Goal: Task Accomplishment & Management: Use online tool/utility

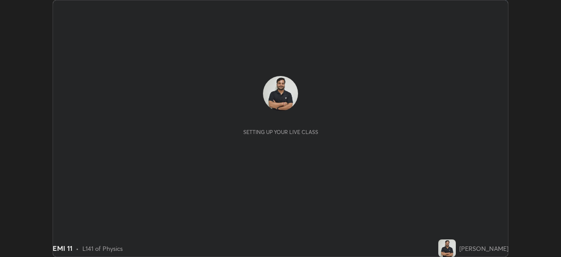
scroll to position [257, 561]
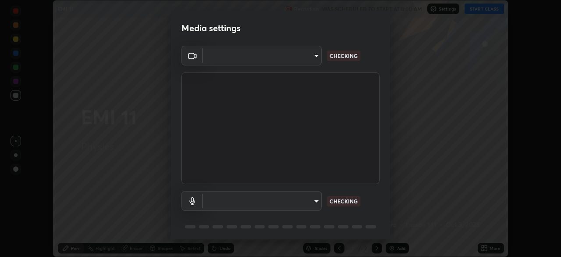
type input "c35a285883de36ed13854a1fbed0525b0d3f8b863e97d5e3b573df760e09333d"
click at [313, 198] on body "Erase all EMI 11 Recording WAS SCHEDULED TO START AT 8:00 AM Settings START CLA…" at bounding box center [280, 128] width 561 height 257
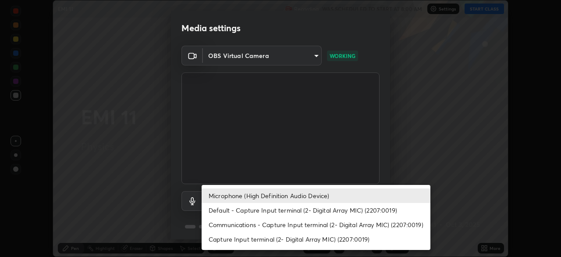
click at [299, 218] on li "Communications - Capture Input terminal (2- Digital Array MIC) (2207:0019)" at bounding box center [316, 224] width 229 height 14
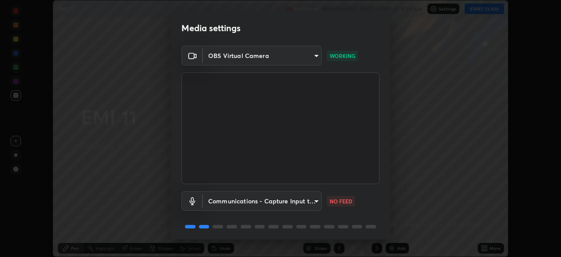
click at [284, 201] on body "Erase all EMI 11 Recording WAS SCHEDULED TO START AT 8:00 AM Settings START CLA…" at bounding box center [280, 128] width 561 height 257
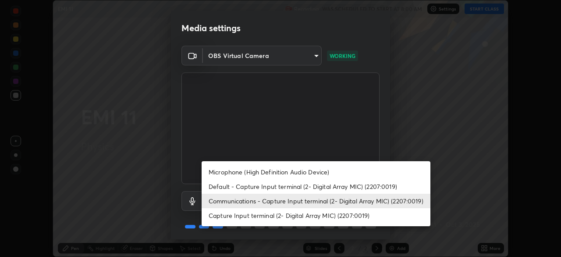
click at [275, 171] on li "Microphone (High Definition Audio Device)" at bounding box center [316, 171] width 229 height 14
type input "3d334ac0a462d559afaba984711ee6781e2bfd9c7b4003d7f15efc1d03da94cf"
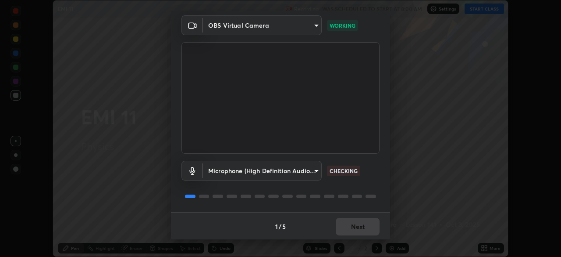
scroll to position [31, 0]
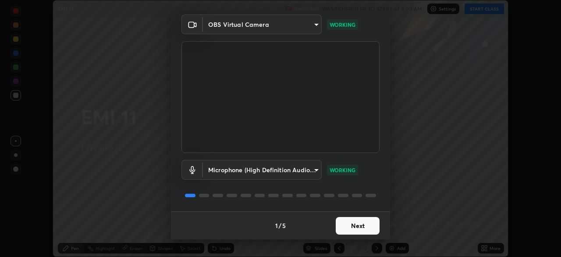
click at [371, 225] on button "Next" at bounding box center [358, 226] width 44 height 18
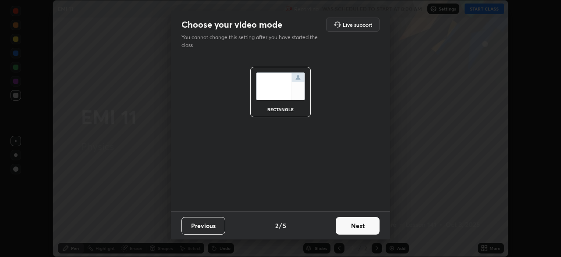
click at [372, 226] on button "Next" at bounding box center [358, 226] width 44 height 18
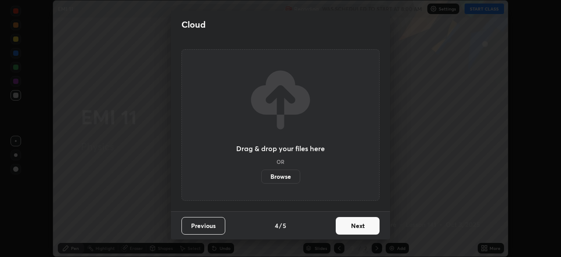
click at [371, 226] on button "Next" at bounding box center [358, 226] width 44 height 18
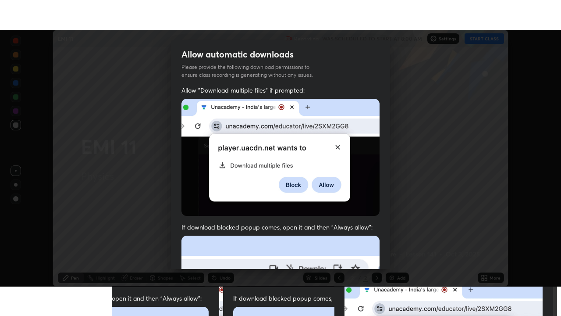
scroll to position [210, 0]
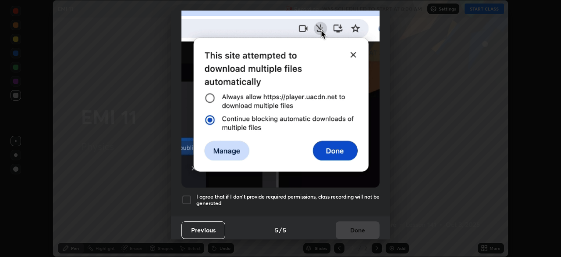
click at [291, 198] on h5 "I agree that if I don't provide required permissions, class recording will not …" at bounding box center [287, 200] width 183 height 14
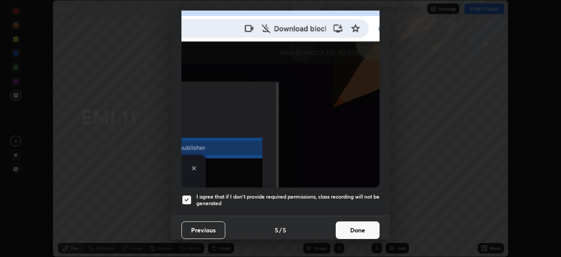
click at [356, 225] on button "Done" at bounding box center [358, 230] width 44 height 18
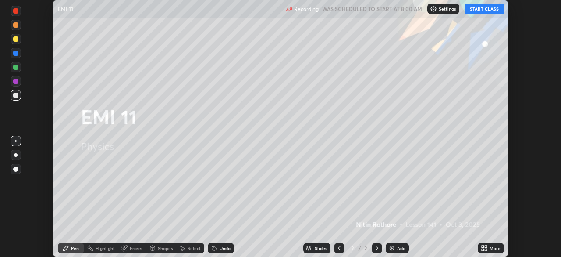
click at [493, 243] on div "More" at bounding box center [491, 248] width 26 height 11
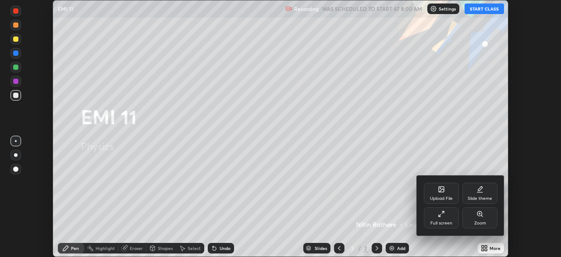
click at [451, 218] on div "Full screen" at bounding box center [441, 217] width 35 height 21
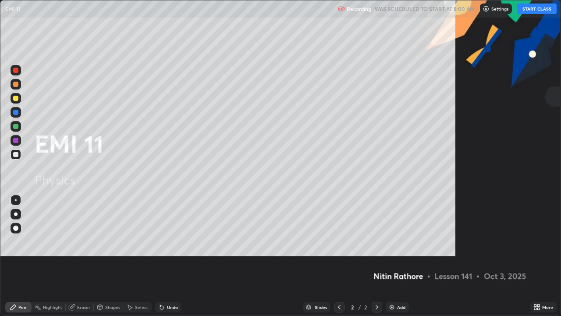
scroll to position [316, 561]
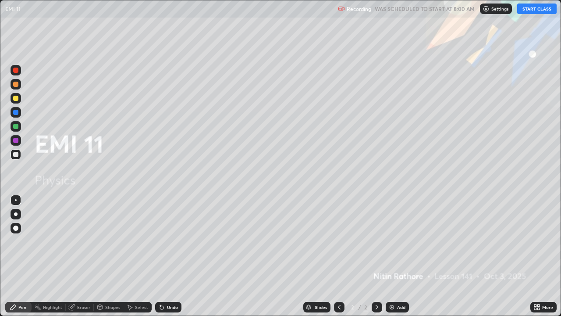
click at [530, 9] on button "START CLASS" at bounding box center [537, 9] width 39 height 11
click at [396, 256] on div "Add" at bounding box center [397, 307] width 23 height 11
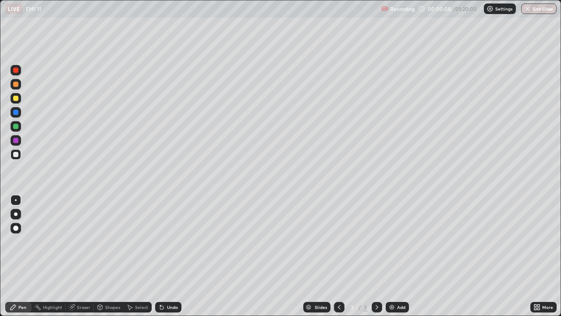
click at [16, 215] on div at bounding box center [16, 214] width 4 height 4
click at [114, 256] on div "Shapes" at bounding box center [112, 307] width 15 height 4
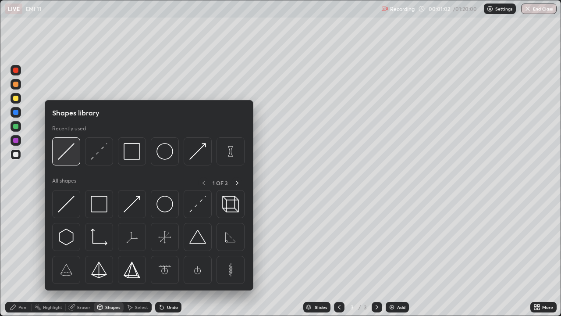
click at [70, 156] on img at bounding box center [66, 151] width 17 height 17
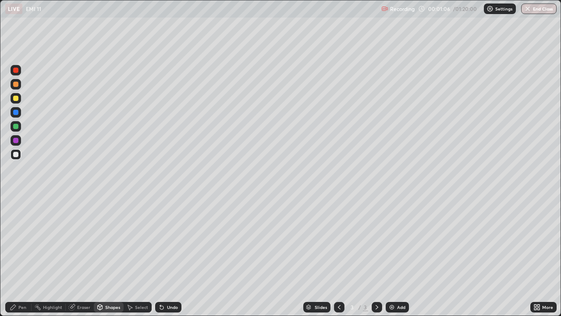
click at [167, 256] on div "Undo" at bounding box center [172, 307] width 11 height 4
click at [19, 256] on div "Pen" at bounding box center [22, 307] width 8 height 4
click at [107, 256] on div "Shapes" at bounding box center [112, 307] width 15 height 4
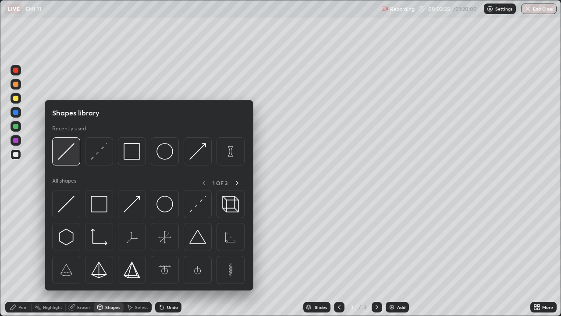
click at [68, 155] on img at bounding box center [66, 151] width 17 height 17
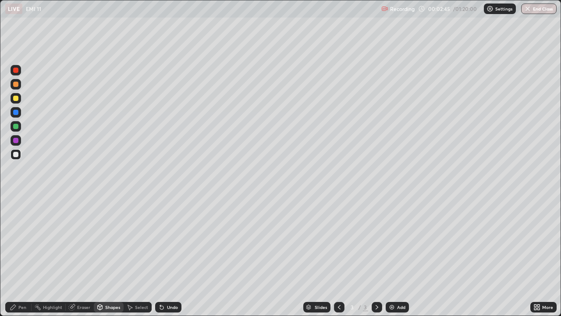
click at [140, 256] on div "Select" at bounding box center [141, 307] width 13 height 4
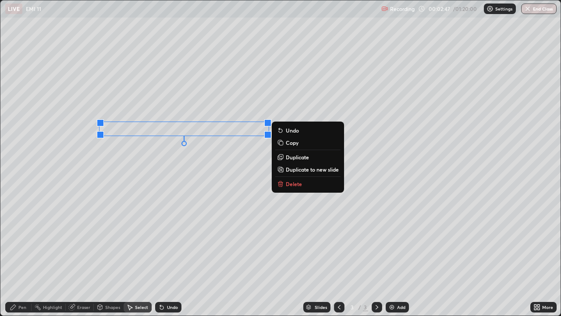
click at [300, 158] on p "Duplicate" at bounding box center [297, 157] width 23 height 7
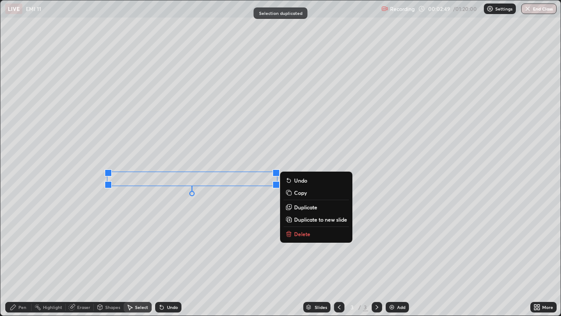
click at [298, 205] on p "Duplicate" at bounding box center [305, 207] width 23 height 7
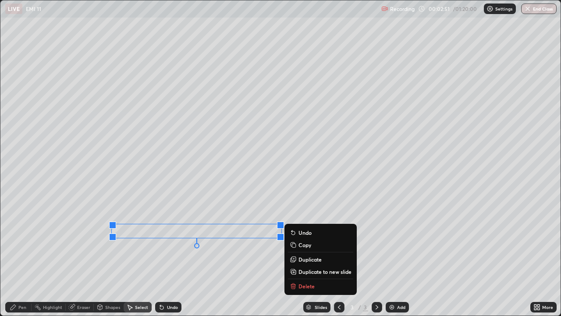
click at [299, 256] on p "Duplicate" at bounding box center [310, 259] width 23 height 7
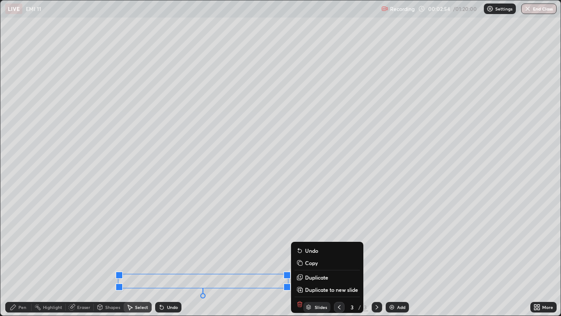
click at [21, 256] on div "Pen" at bounding box center [22, 307] width 8 height 4
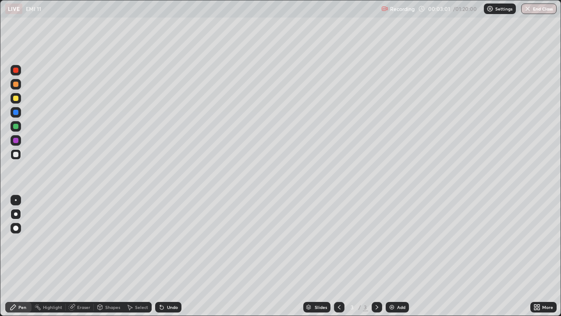
click at [18, 98] on div at bounding box center [15, 98] width 5 height 5
click at [105, 256] on div "Shapes" at bounding box center [112, 307] width 15 height 4
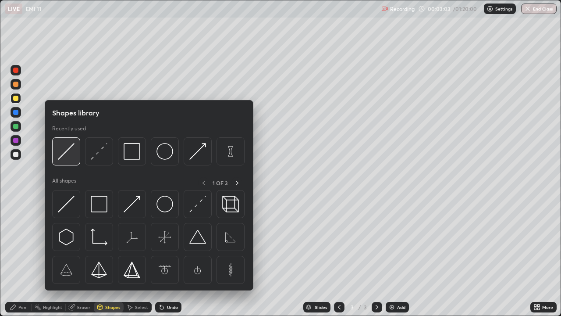
click at [71, 158] on img at bounding box center [66, 151] width 17 height 17
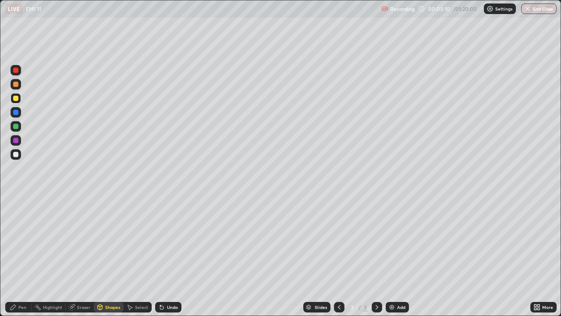
click at [18, 256] on div "Pen" at bounding box center [22, 307] width 8 height 4
click at [177, 256] on div "Undo" at bounding box center [168, 307] width 26 height 11
click at [112, 256] on div "Shapes" at bounding box center [112, 307] width 15 height 4
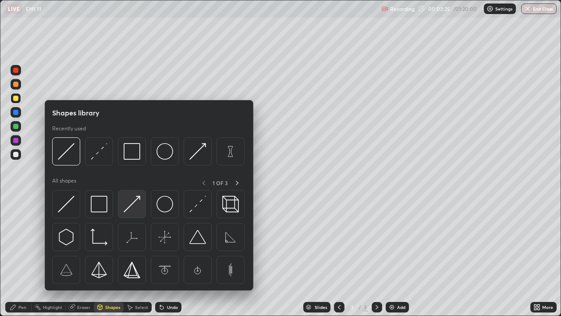
click at [134, 205] on img at bounding box center [132, 204] width 17 height 17
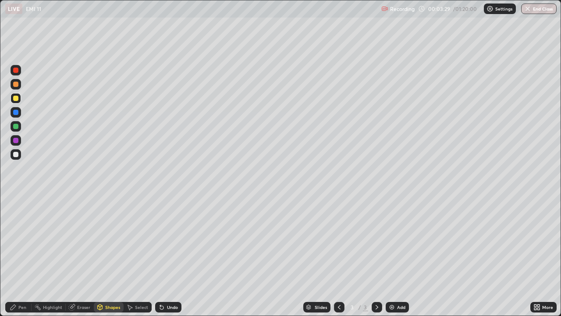
click at [24, 256] on div "Pen" at bounding box center [22, 307] width 8 height 4
click at [16, 126] on div at bounding box center [15, 126] width 5 height 5
click at [11, 159] on div at bounding box center [16, 154] width 11 height 14
click at [14, 85] on div at bounding box center [15, 84] width 5 height 5
click at [109, 256] on div "Shapes" at bounding box center [112, 307] width 15 height 4
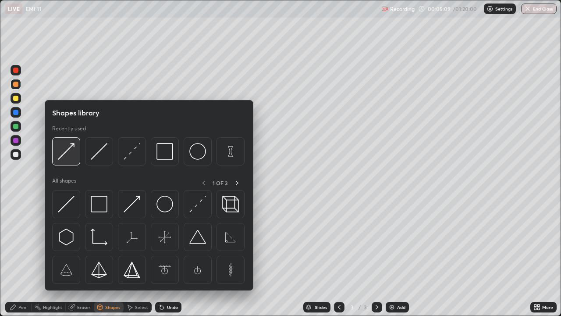
click at [70, 152] on img at bounding box center [66, 151] width 17 height 17
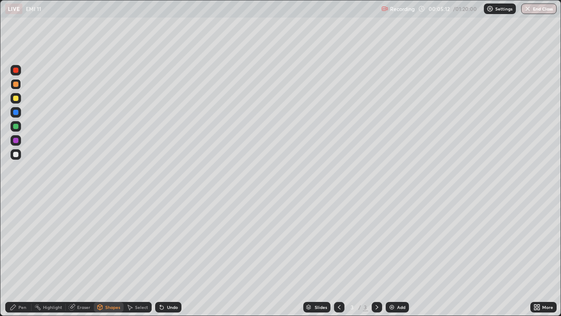
click at [169, 256] on div "Undo" at bounding box center [168, 307] width 26 height 11
click at [19, 256] on div "Pen" at bounding box center [22, 307] width 8 height 4
click at [19, 154] on div at bounding box center [16, 154] width 11 height 11
click at [13, 86] on div at bounding box center [16, 84] width 11 height 11
click at [104, 256] on div "Shapes" at bounding box center [109, 307] width 30 height 11
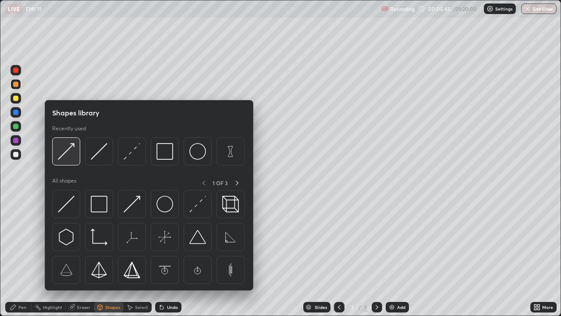
click at [70, 157] on img at bounding box center [66, 151] width 17 height 17
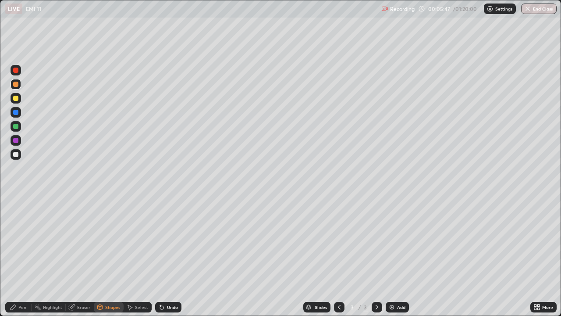
click at [14, 72] on div at bounding box center [15, 70] width 5 height 5
click at [22, 256] on div "Pen" at bounding box center [22, 307] width 8 height 4
click at [17, 157] on div at bounding box center [15, 154] width 5 height 5
click at [114, 256] on div "Shapes" at bounding box center [112, 307] width 15 height 4
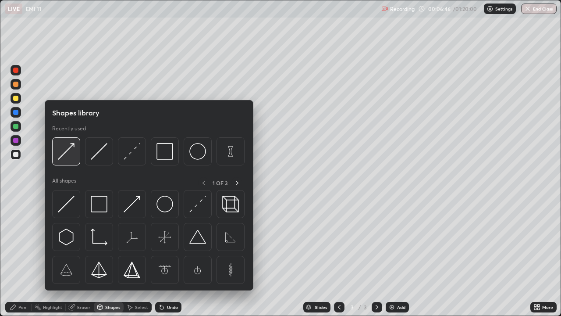
click at [75, 150] on div at bounding box center [66, 151] width 28 height 28
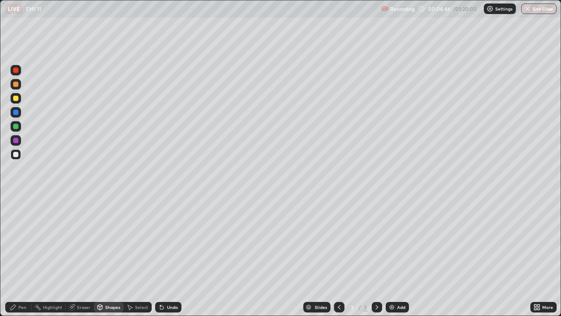
click at [16, 84] on div at bounding box center [15, 84] width 5 height 5
click at [20, 256] on div "Pen" at bounding box center [22, 307] width 8 height 4
click at [165, 256] on div "Undo" at bounding box center [168, 307] width 26 height 11
click at [12, 157] on div at bounding box center [16, 154] width 11 height 11
click at [393, 256] on div "Add" at bounding box center [397, 307] width 23 height 11
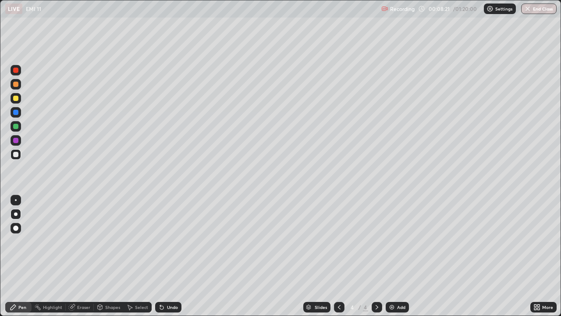
click at [168, 256] on div "Undo" at bounding box center [172, 307] width 11 height 4
click at [107, 256] on div "Shapes" at bounding box center [112, 307] width 15 height 4
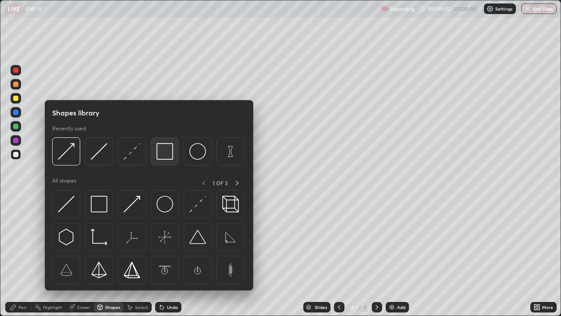
click at [164, 154] on img at bounding box center [165, 151] width 17 height 17
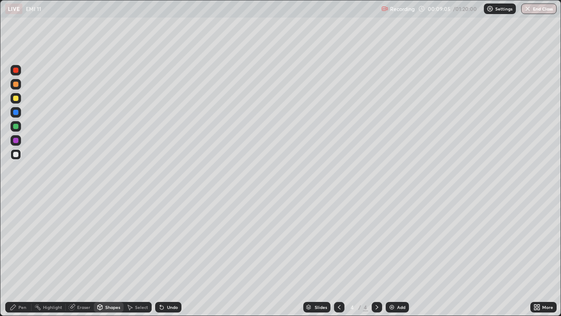
click at [22, 256] on div "Pen" at bounding box center [18, 307] width 26 height 11
click at [17, 129] on div at bounding box center [15, 126] width 5 height 5
click at [336, 256] on icon at bounding box center [339, 307] width 7 height 7
click at [376, 256] on icon at bounding box center [377, 307] width 7 height 7
click at [19, 156] on div at bounding box center [16, 154] width 11 height 11
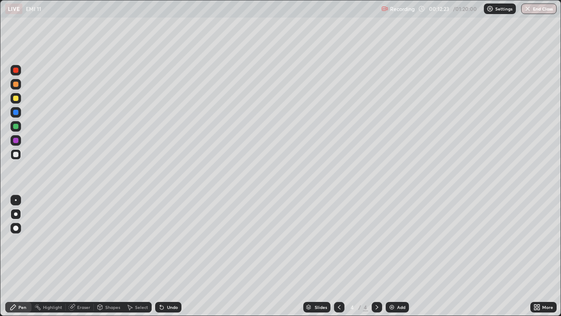
click at [104, 256] on div "Shapes" at bounding box center [109, 307] width 30 height 11
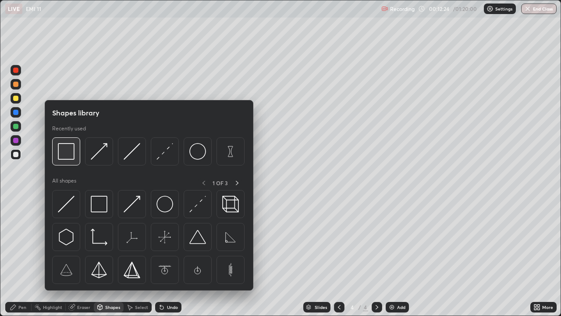
click at [66, 153] on img at bounding box center [66, 151] width 17 height 17
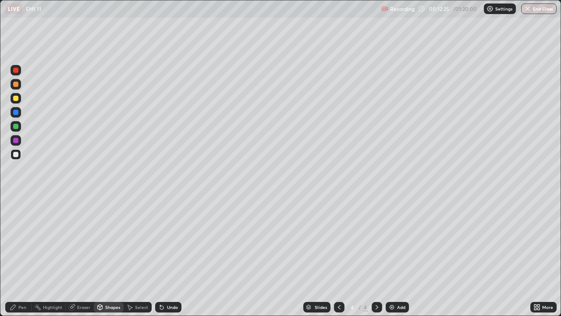
click at [18, 126] on div at bounding box center [15, 126] width 5 height 5
click at [14, 256] on div "Pen" at bounding box center [18, 307] width 26 height 11
click at [343, 256] on div at bounding box center [339, 307] width 11 height 11
click at [375, 256] on icon at bounding box center [377, 307] width 7 height 7
click at [19, 158] on div at bounding box center [16, 154] width 11 height 11
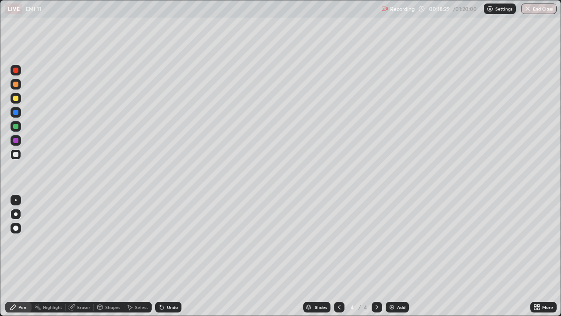
click at [399, 256] on div "Add" at bounding box center [397, 307] width 23 height 11
click at [108, 256] on div "Shapes" at bounding box center [112, 307] width 15 height 4
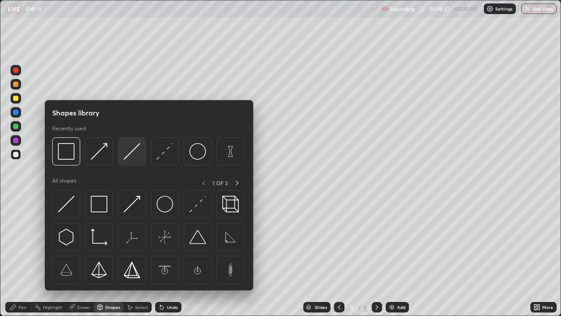
click at [132, 154] on img at bounding box center [132, 151] width 17 height 17
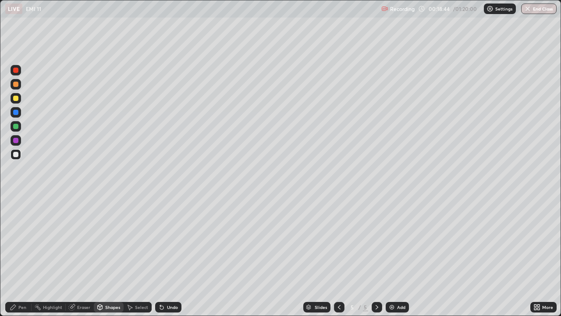
click at [22, 256] on div "Pen" at bounding box center [22, 307] width 8 height 4
click at [107, 256] on div "Shapes" at bounding box center [112, 307] width 15 height 4
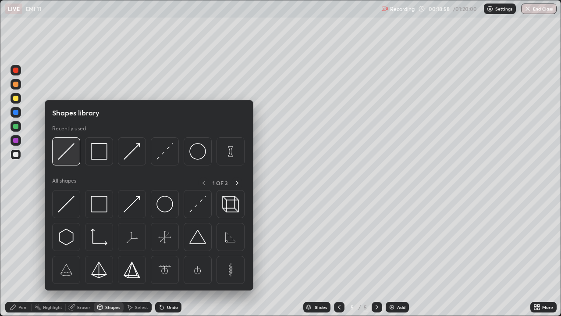
click at [70, 148] on img at bounding box center [66, 151] width 17 height 17
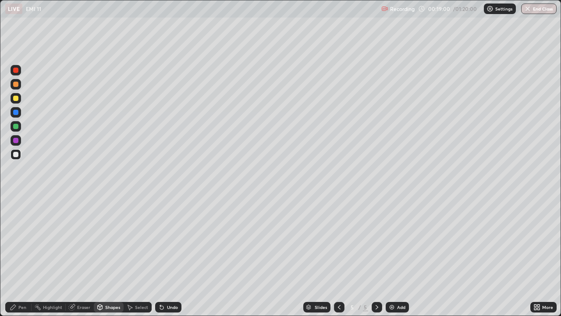
click at [17, 128] on div at bounding box center [15, 126] width 5 height 5
click at [171, 256] on div "Undo" at bounding box center [168, 307] width 26 height 11
click at [20, 256] on div "Pen" at bounding box center [22, 307] width 8 height 4
click at [101, 256] on icon at bounding box center [99, 307] width 7 height 7
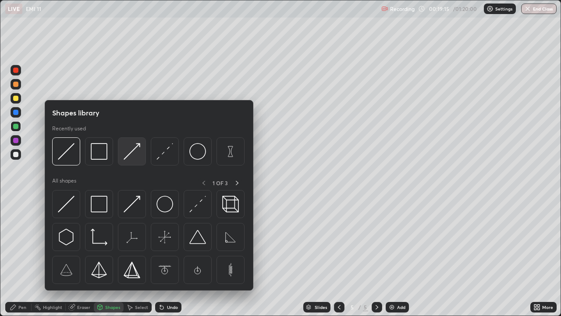
click at [134, 146] on img at bounding box center [132, 151] width 17 height 17
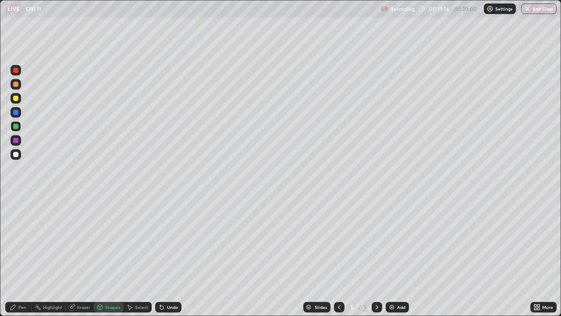
click at [18, 139] on div at bounding box center [15, 140] width 5 height 5
click at [21, 256] on div "Pen" at bounding box center [22, 307] width 8 height 4
click at [16, 100] on div at bounding box center [15, 98] width 5 height 5
click at [103, 256] on div "Shapes" at bounding box center [109, 307] width 30 height 11
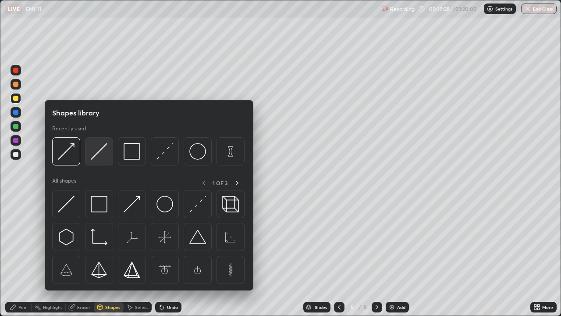
click at [101, 154] on img at bounding box center [99, 151] width 17 height 17
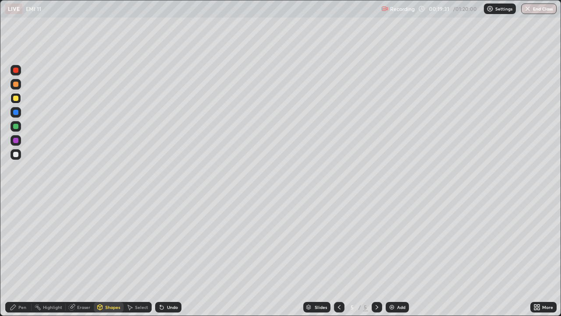
click at [78, 256] on div "Eraser" at bounding box center [80, 307] width 28 height 11
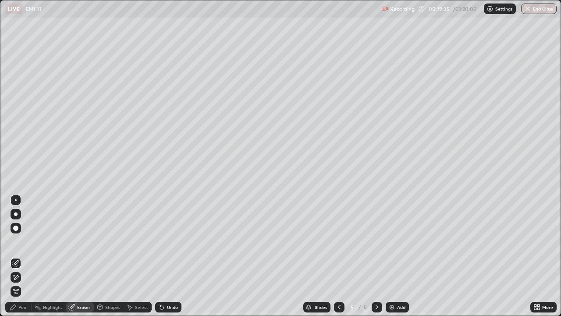
click at [17, 256] on div "Pen" at bounding box center [18, 307] width 26 height 11
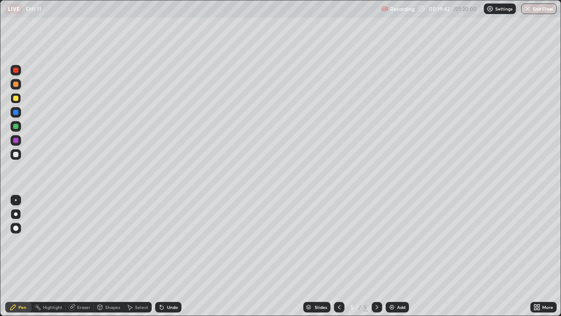
click at [114, 256] on div "Shapes" at bounding box center [109, 307] width 30 height 11
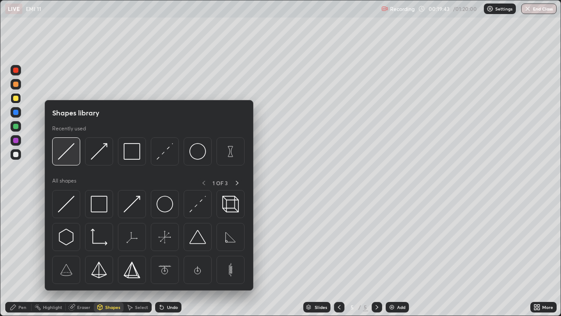
click at [75, 154] on img at bounding box center [66, 151] width 17 height 17
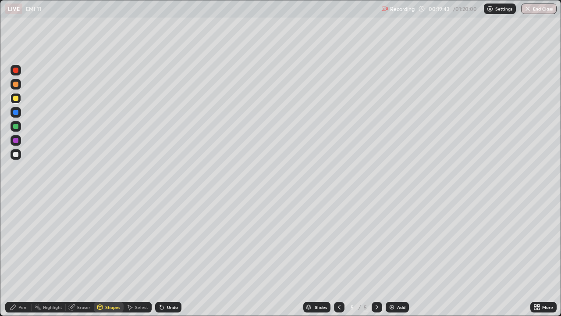
click at [20, 142] on div at bounding box center [16, 140] width 11 height 11
click at [111, 256] on div "Shapes" at bounding box center [112, 307] width 15 height 4
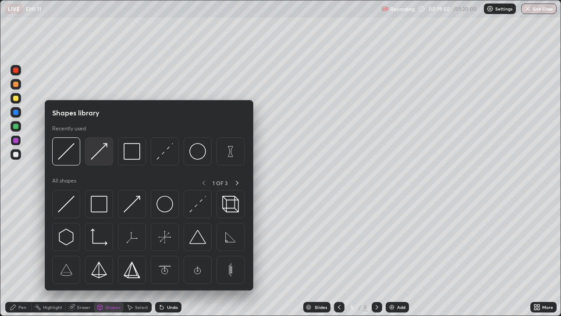
click at [102, 151] on img at bounding box center [99, 151] width 17 height 17
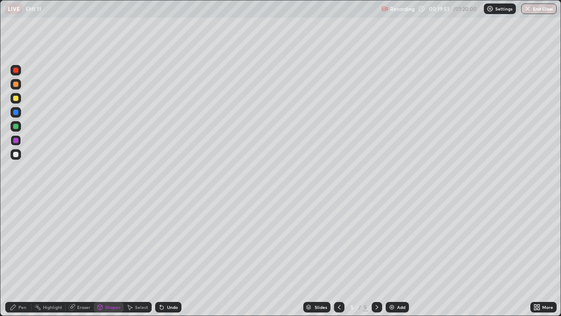
click at [18, 85] on div at bounding box center [15, 84] width 5 height 5
click at [22, 256] on div "Pen" at bounding box center [22, 307] width 8 height 4
click at [20, 156] on div at bounding box center [16, 154] width 11 height 11
click at [105, 256] on div "Shapes" at bounding box center [112, 307] width 15 height 4
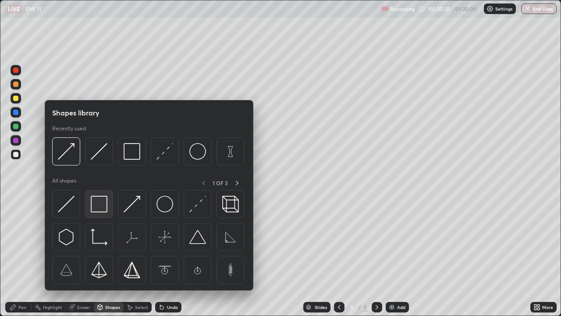
click at [95, 196] on img at bounding box center [99, 204] width 17 height 17
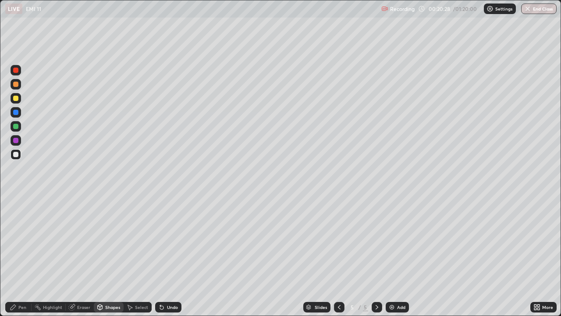
click at [25, 256] on div "Pen" at bounding box center [22, 307] width 8 height 4
click at [393, 256] on img at bounding box center [392, 307] width 7 height 7
click at [104, 256] on div "Shapes" at bounding box center [109, 307] width 30 height 11
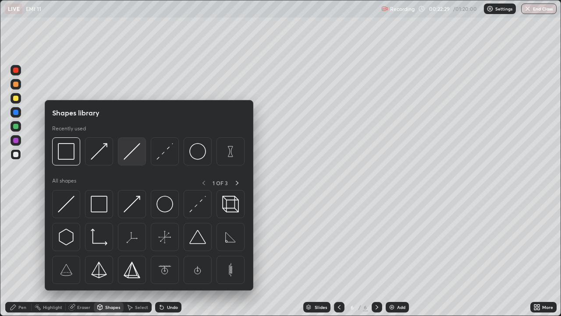
click at [137, 148] on img at bounding box center [132, 151] width 17 height 17
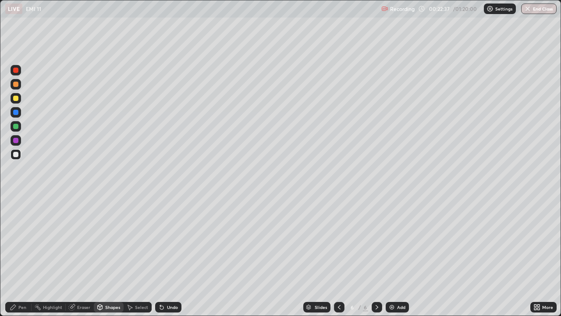
click at [140, 256] on div "Select" at bounding box center [141, 307] width 13 height 4
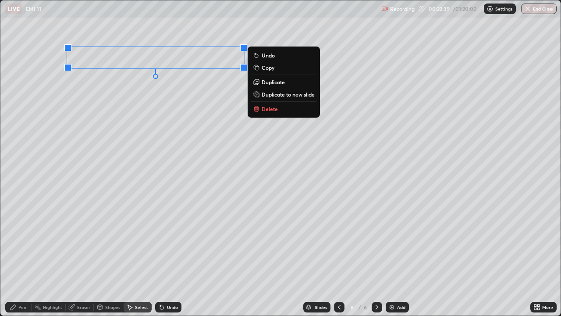
click at [269, 82] on p "Duplicate" at bounding box center [273, 82] width 23 height 7
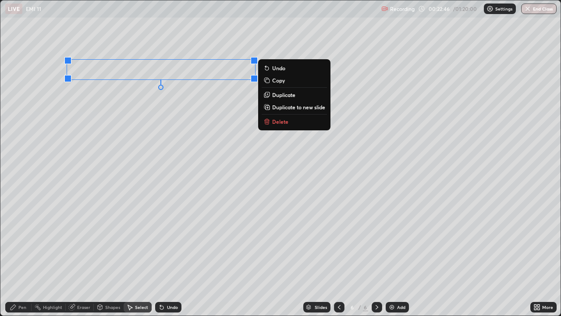
click at [283, 96] on p "Duplicate" at bounding box center [283, 94] width 23 height 7
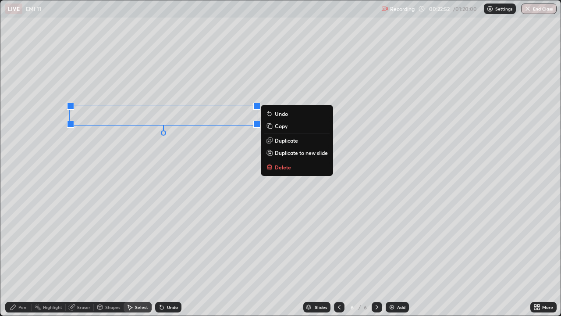
click at [169, 256] on div "Undo" at bounding box center [168, 307] width 26 height 11
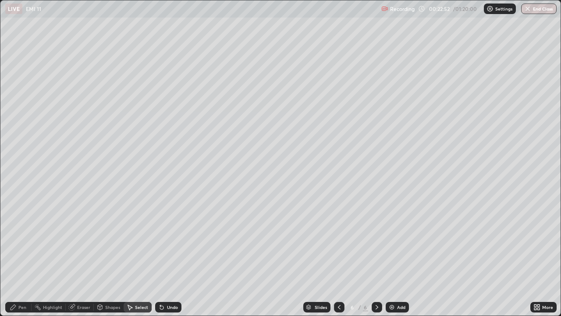
click at [172, 256] on div "Undo" at bounding box center [172, 307] width 11 height 4
click at [171, 256] on div "Undo" at bounding box center [168, 307] width 26 height 11
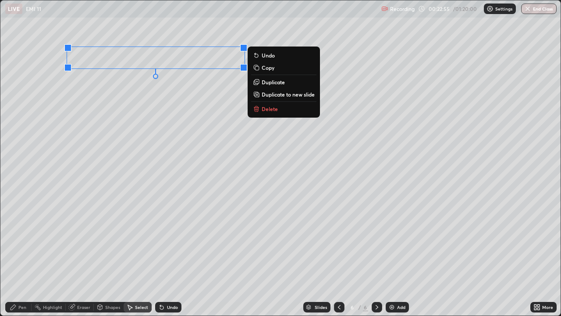
click at [280, 86] on p "Duplicate" at bounding box center [273, 82] width 23 height 7
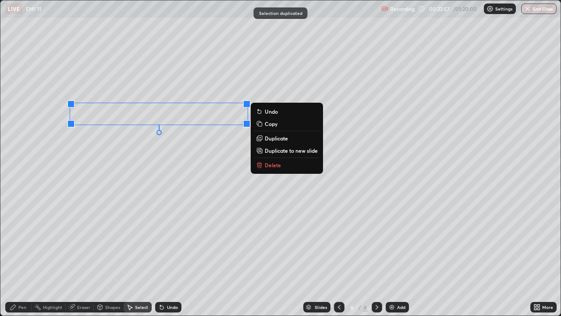
click at [271, 138] on p "Duplicate" at bounding box center [276, 138] width 23 height 7
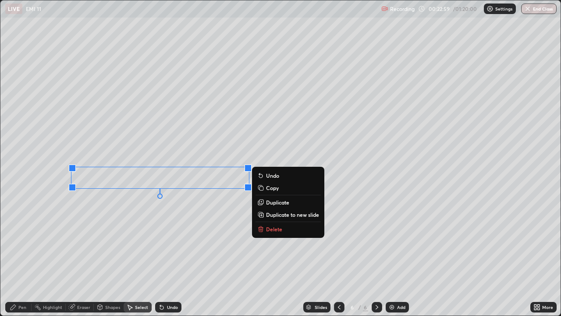
click at [270, 203] on p "Duplicate" at bounding box center [277, 202] width 23 height 7
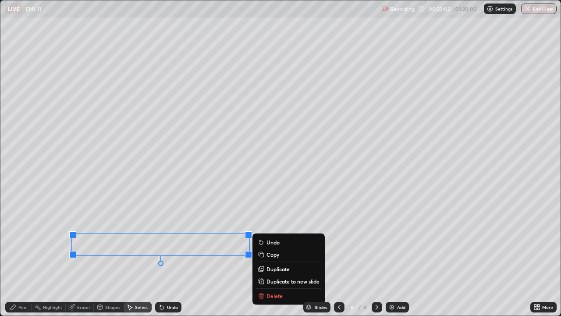
click at [100, 256] on icon at bounding box center [100, 306] width 5 height 1
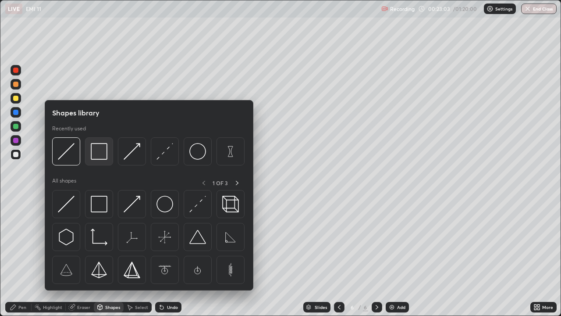
click at [104, 154] on img at bounding box center [99, 151] width 17 height 17
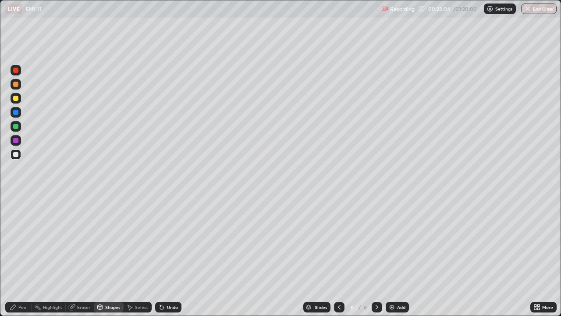
click at [16, 100] on div at bounding box center [15, 98] width 5 height 5
click at [85, 256] on div "Eraser" at bounding box center [83, 307] width 13 height 4
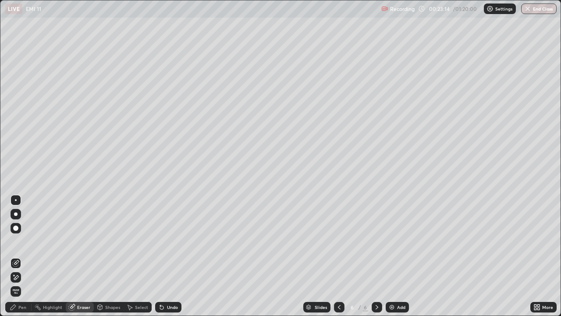
click at [104, 256] on div "Shapes" at bounding box center [109, 307] width 30 height 11
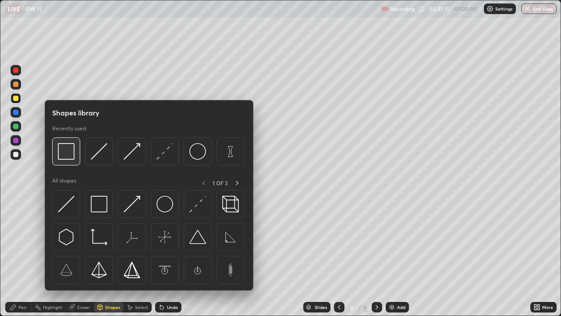
click at [73, 152] on img at bounding box center [66, 151] width 17 height 17
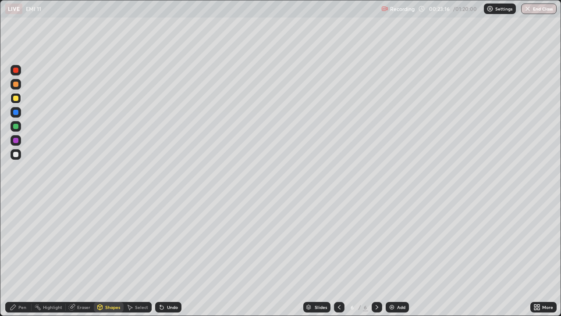
click at [19, 127] on div at bounding box center [16, 126] width 11 height 11
click at [76, 256] on div "Eraser" at bounding box center [80, 307] width 28 height 18
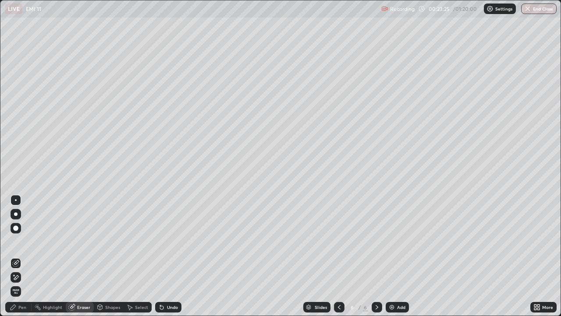
click at [18, 256] on div "Pen" at bounding box center [22, 307] width 8 height 4
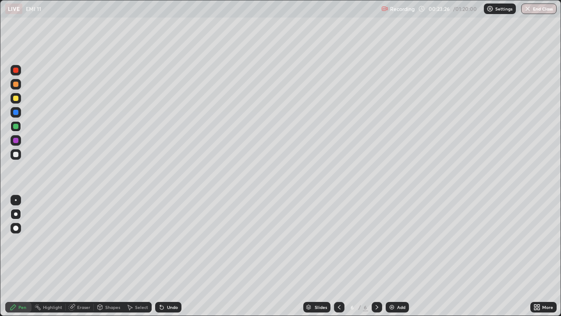
click at [15, 99] on div at bounding box center [15, 98] width 5 height 5
click at [165, 256] on div "Undo" at bounding box center [168, 307] width 26 height 11
click at [113, 256] on div "Shapes" at bounding box center [109, 307] width 30 height 11
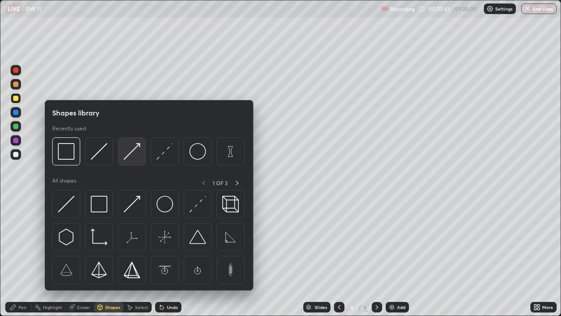
click at [134, 153] on img at bounding box center [132, 151] width 17 height 17
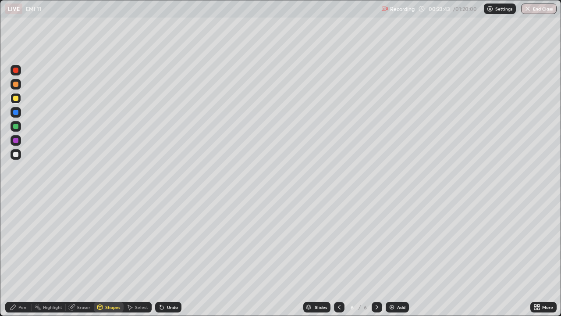
click at [15, 126] on div at bounding box center [15, 126] width 5 height 5
click at [16, 84] on div at bounding box center [15, 84] width 5 height 5
click at [14, 256] on icon at bounding box center [13, 306] width 5 height 5
click at [110, 256] on div "Shapes" at bounding box center [112, 307] width 15 height 4
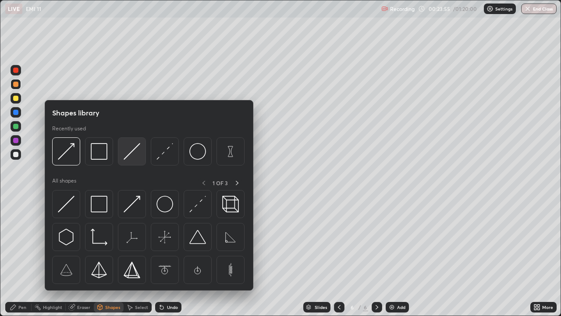
click at [136, 151] on img at bounding box center [132, 151] width 17 height 17
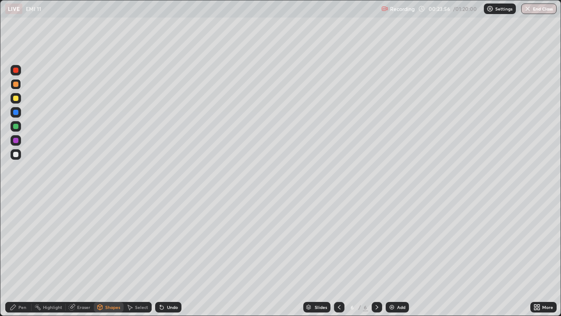
click at [14, 128] on div at bounding box center [15, 126] width 5 height 5
click at [12, 256] on icon at bounding box center [13, 306] width 5 height 5
click at [15, 154] on div at bounding box center [15, 154] width 5 height 5
click at [164, 256] on icon at bounding box center [161, 307] width 7 height 7
click at [105, 256] on div "Shapes" at bounding box center [112, 307] width 15 height 4
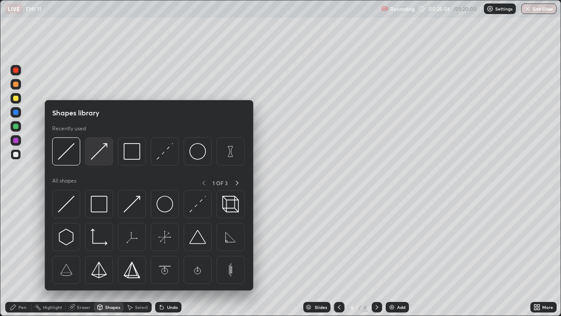
click at [104, 154] on img at bounding box center [99, 151] width 17 height 17
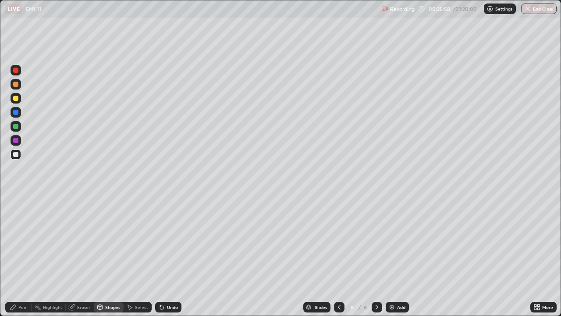
click at [17, 71] on div at bounding box center [15, 70] width 5 height 5
click at [19, 256] on div "Pen" at bounding box center [18, 307] width 26 height 11
click at [16, 156] on div at bounding box center [15, 154] width 5 height 5
click at [110, 256] on div "Shapes" at bounding box center [112, 307] width 15 height 4
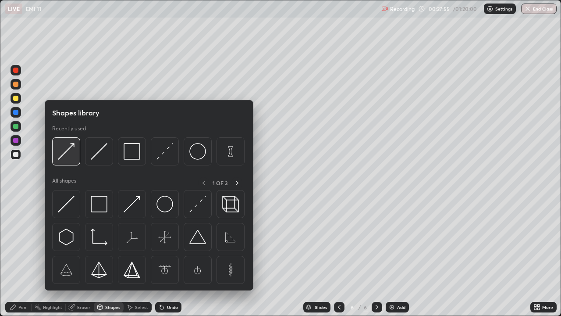
click at [64, 150] on img at bounding box center [66, 151] width 17 height 17
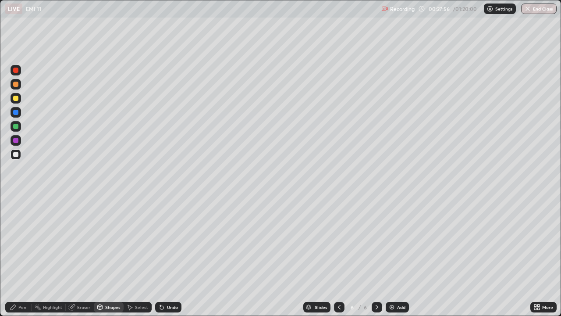
click at [17, 86] on div at bounding box center [15, 84] width 5 height 5
click at [14, 140] on div at bounding box center [15, 140] width 5 height 5
click at [26, 256] on div "Pen" at bounding box center [18, 307] width 26 height 11
click at [17, 112] on div at bounding box center [15, 112] width 5 height 5
click at [110, 256] on div "Shapes" at bounding box center [112, 307] width 15 height 4
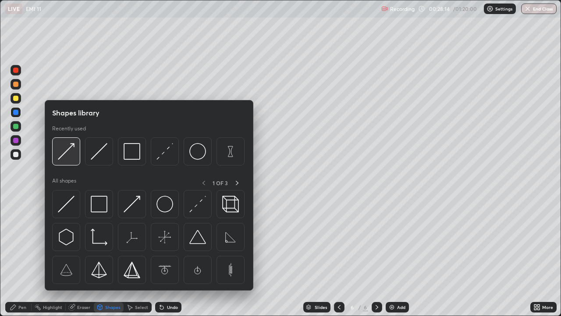
click at [72, 157] on img at bounding box center [66, 151] width 17 height 17
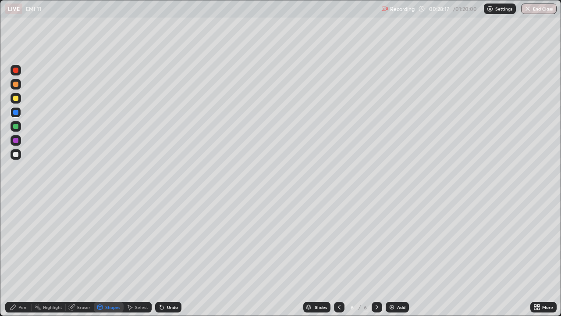
click at [19, 256] on div "Pen" at bounding box center [22, 307] width 8 height 4
click at [14, 153] on div at bounding box center [15, 154] width 5 height 5
click at [397, 256] on div "Add" at bounding box center [401, 307] width 8 height 4
click at [18, 102] on div at bounding box center [16, 98] width 11 height 11
click at [112, 256] on div "Shapes" at bounding box center [112, 307] width 15 height 4
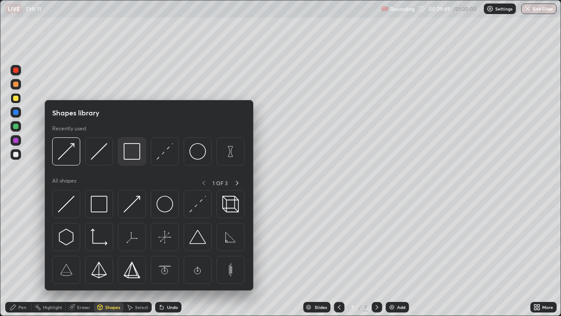
click at [129, 152] on img at bounding box center [132, 151] width 17 height 17
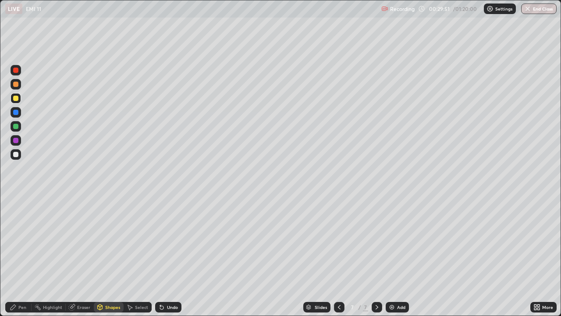
click at [335, 256] on div at bounding box center [339, 307] width 11 height 11
click at [376, 256] on icon at bounding box center [377, 307] width 7 height 7
click at [339, 256] on icon at bounding box center [339, 307] width 7 height 7
click at [375, 256] on icon at bounding box center [377, 307] width 7 height 7
click at [395, 256] on div "Add" at bounding box center [397, 307] width 23 height 11
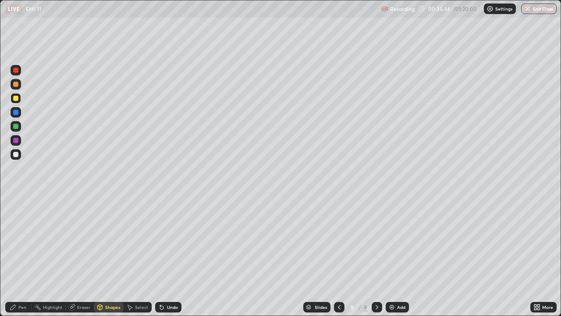
click at [113, 256] on div "Shapes" at bounding box center [109, 307] width 30 height 11
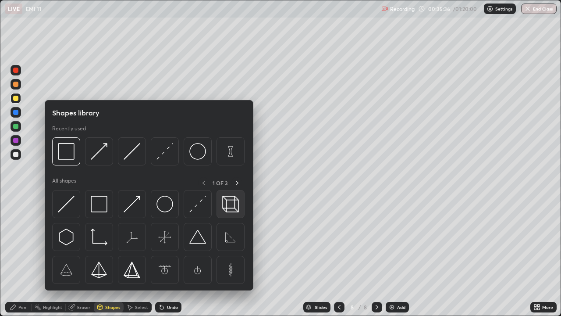
click at [230, 204] on img at bounding box center [230, 204] width 17 height 17
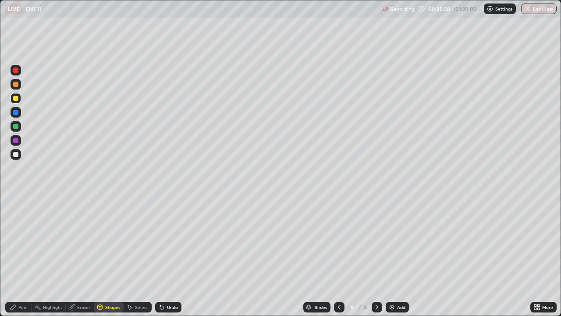
click at [15, 156] on div at bounding box center [15, 154] width 5 height 5
click at [109, 256] on div "Shapes" at bounding box center [112, 307] width 15 height 4
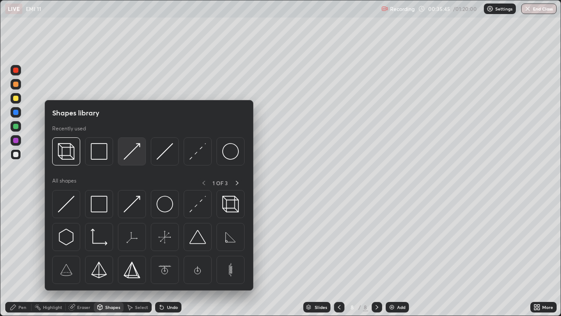
click at [137, 156] on img at bounding box center [132, 151] width 17 height 17
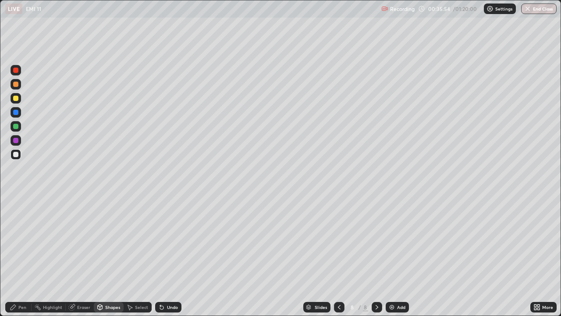
click at [22, 256] on div "Pen" at bounding box center [22, 307] width 8 height 4
click at [15, 126] on div at bounding box center [15, 126] width 5 height 5
click at [142, 256] on div "Select" at bounding box center [141, 307] width 13 height 4
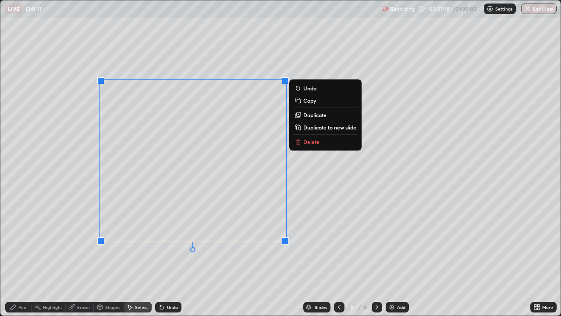
click at [311, 143] on p "Delete" at bounding box center [312, 141] width 16 height 7
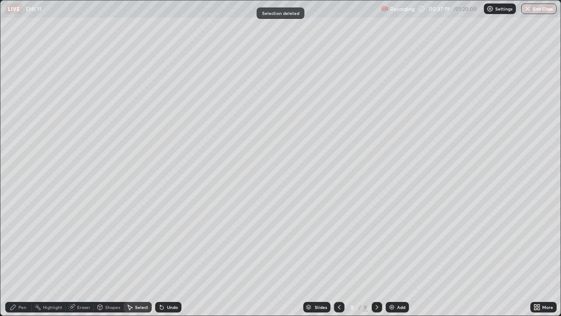
click at [108, 256] on div "Shapes" at bounding box center [112, 307] width 15 height 4
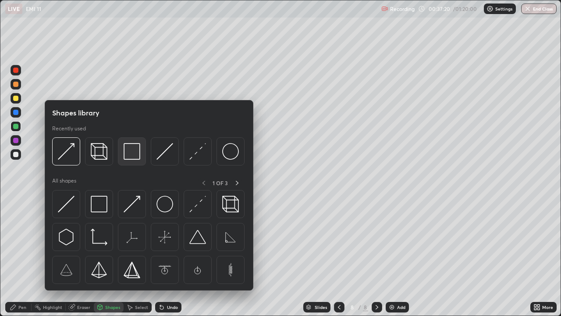
click at [133, 154] on img at bounding box center [132, 151] width 17 height 17
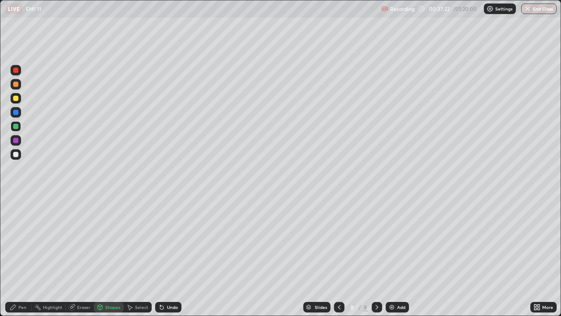
click at [168, 256] on div "Undo" at bounding box center [172, 307] width 11 height 4
click at [14, 154] on div at bounding box center [15, 154] width 5 height 5
click at [109, 256] on div "Shapes" at bounding box center [112, 307] width 15 height 4
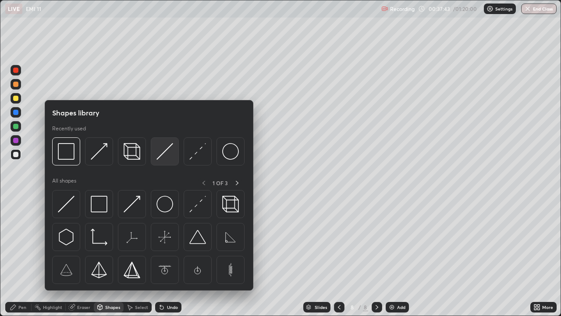
click at [169, 153] on img at bounding box center [165, 151] width 17 height 17
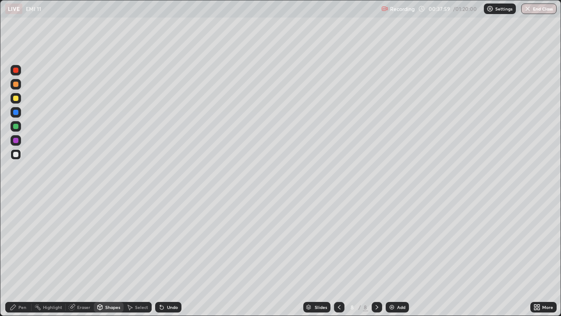
click at [105, 256] on div "Shapes" at bounding box center [112, 307] width 15 height 4
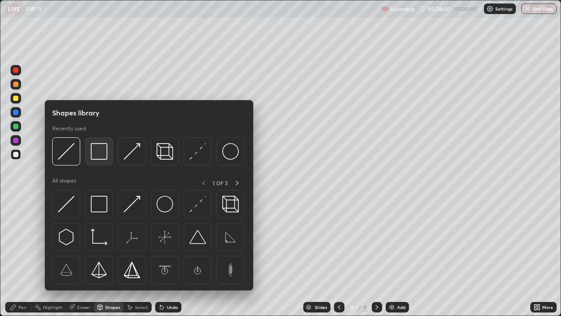
click at [107, 156] on img at bounding box center [99, 151] width 17 height 17
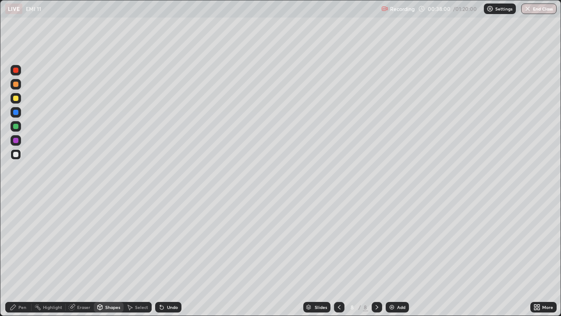
click at [17, 127] on div at bounding box center [15, 126] width 5 height 5
click at [18, 256] on div "Pen" at bounding box center [18, 307] width 26 height 11
click at [103, 256] on div "Shapes" at bounding box center [109, 307] width 30 height 11
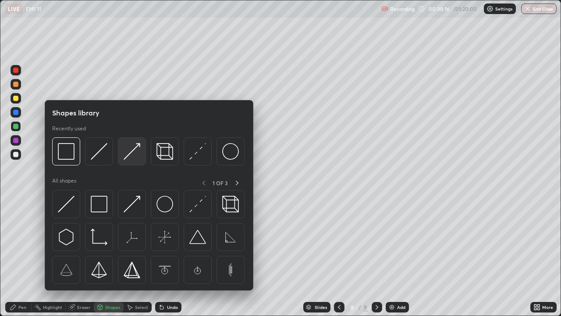
click at [137, 156] on img at bounding box center [132, 151] width 17 height 17
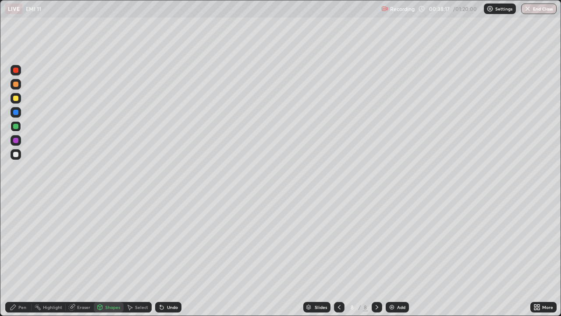
click at [20, 140] on div at bounding box center [16, 140] width 11 height 11
click at [167, 256] on div "Undo" at bounding box center [172, 307] width 11 height 4
click at [21, 256] on div "Pen" at bounding box center [18, 307] width 26 height 11
click at [17, 156] on div at bounding box center [15, 154] width 5 height 5
click at [175, 256] on div "Undo" at bounding box center [168, 307] width 26 height 11
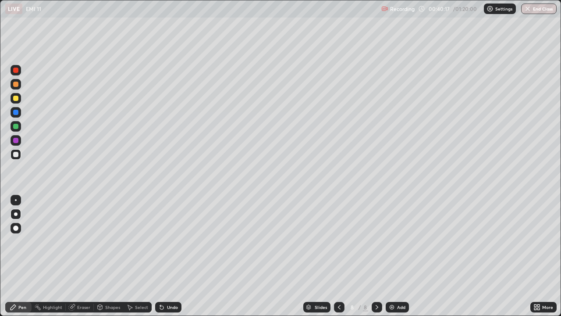
click at [175, 256] on div "Undo" at bounding box center [172, 307] width 11 height 4
click at [399, 256] on div "Add" at bounding box center [401, 307] width 8 height 4
click at [108, 256] on div "Shapes" at bounding box center [112, 307] width 15 height 4
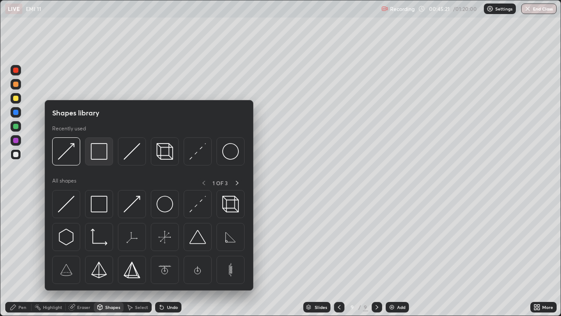
click at [103, 155] on img at bounding box center [99, 151] width 17 height 17
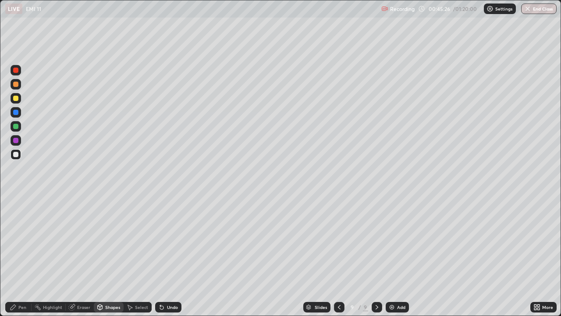
click at [20, 256] on div "Pen" at bounding box center [22, 307] width 8 height 4
click at [167, 256] on div "Undo" at bounding box center [172, 307] width 11 height 4
click at [166, 256] on div "Undo" at bounding box center [168, 307] width 26 height 11
click at [165, 256] on div "Undo" at bounding box center [167, 307] width 30 height 18
click at [400, 256] on div "Add" at bounding box center [397, 307] width 23 height 11
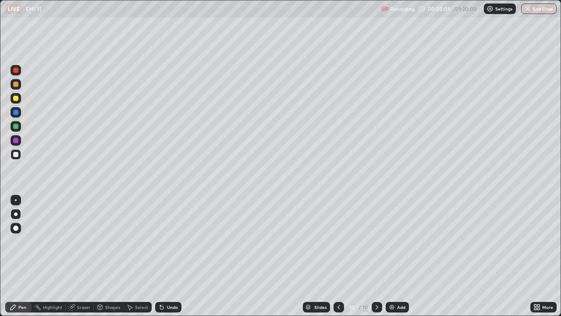
click at [114, 256] on div "Shapes" at bounding box center [112, 307] width 15 height 4
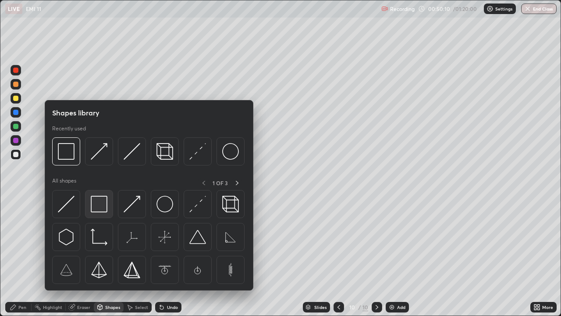
click at [97, 198] on img at bounding box center [99, 204] width 17 height 17
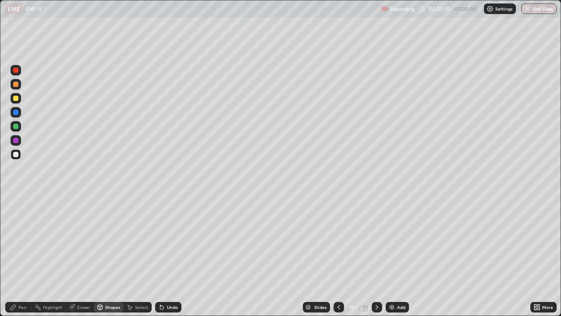
click at [19, 129] on div at bounding box center [16, 126] width 11 height 11
click at [71, 256] on icon at bounding box center [71, 307] width 7 height 7
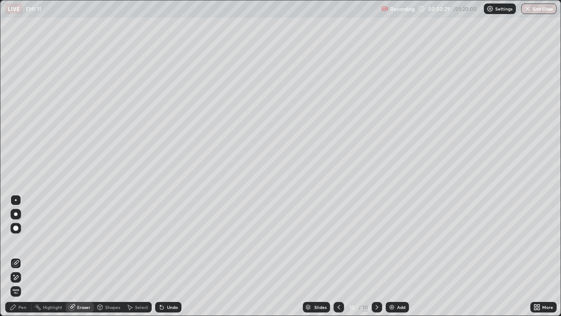
click at [113, 256] on div "Shapes" at bounding box center [109, 307] width 30 height 11
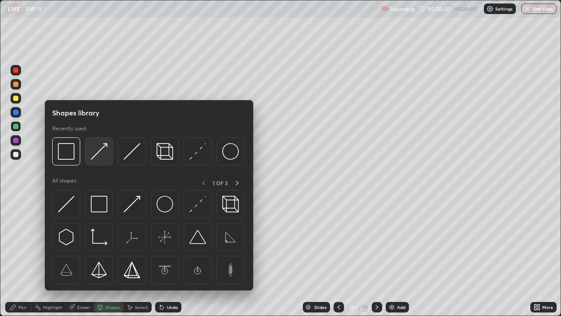
click at [108, 151] on div at bounding box center [99, 151] width 28 height 28
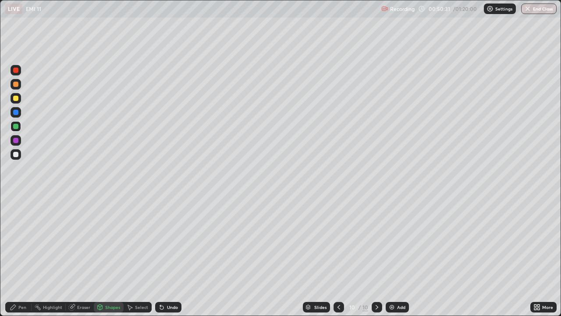
click at [17, 154] on div at bounding box center [15, 154] width 5 height 5
click at [173, 256] on div "Undo" at bounding box center [168, 307] width 26 height 11
click at [103, 256] on div "Shapes" at bounding box center [109, 307] width 30 height 11
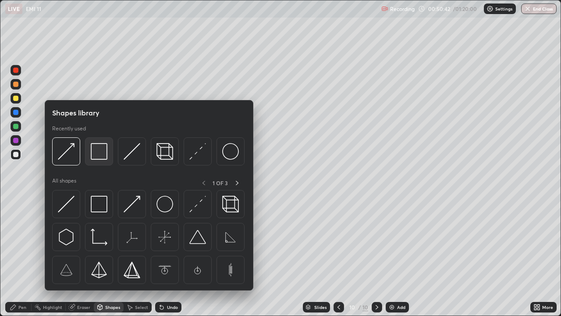
click at [102, 154] on img at bounding box center [99, 151] width 17 height 17
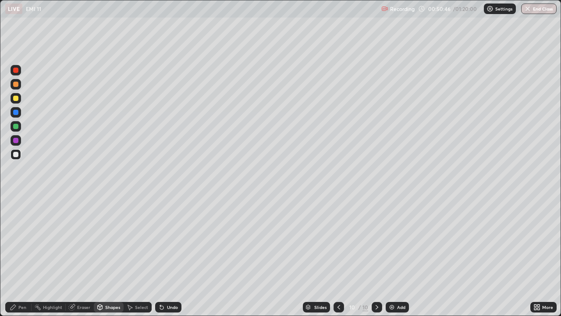
click at [83, 256] on div "Eraser" at bounding box center [83, 307] width 13 height 4
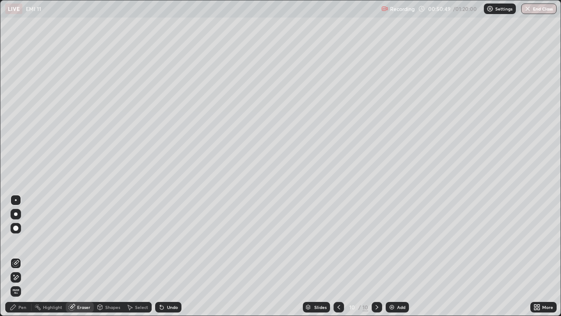
click at [21, 256] on div "Pen" at bounding box center [18, 307] width 26 height 11
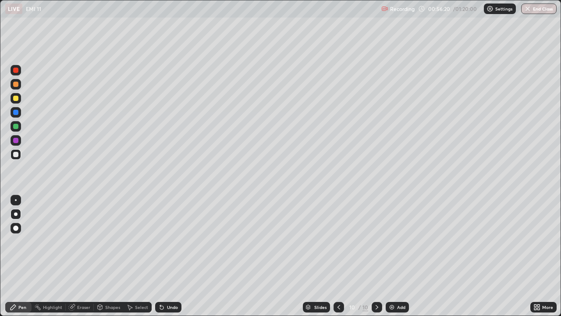
click at [108, 256] on div "Shapes" at bounding box center [112, 307] width 15 height 4
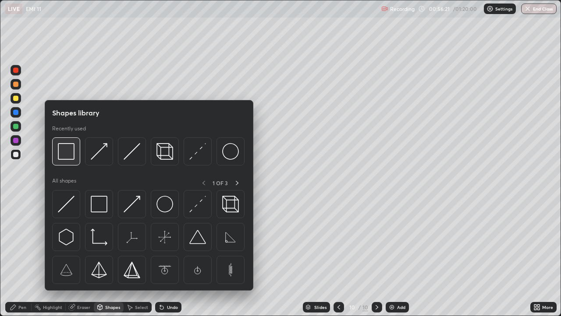
click at [72, 156] on img at bounding box center [66, 151] width 17 height 17
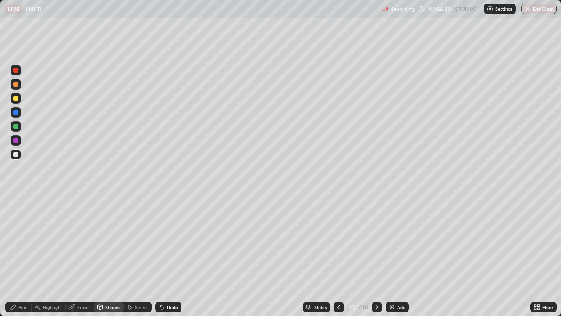
click at [82, 256] on div "Eraser" at bounding box center [83, 307] width 13 height 4
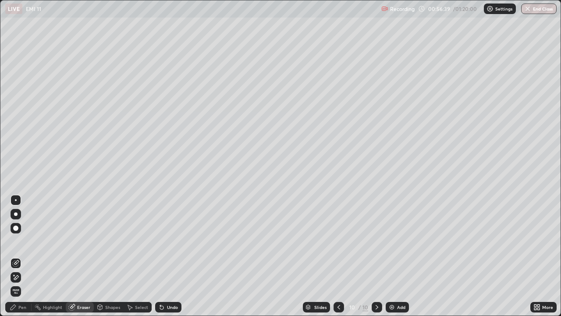
click at [24, 256] on div "Pen" at bounding box center [22, 307] width 8 height 4
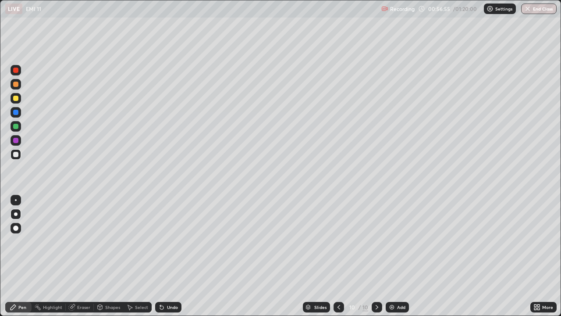
click at [108, 256] on div "Shapes" at bounding box center [109, 307] width 30 height 11
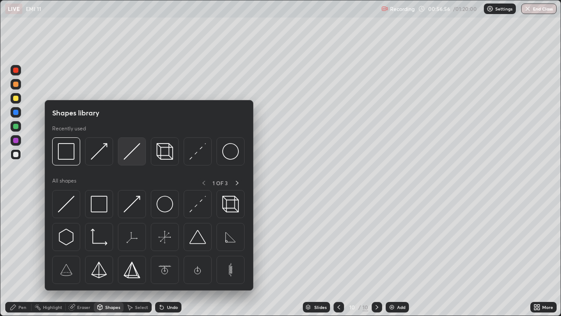
click at [126, 155] on img at bounding box center [132, 151] width 17 height 17
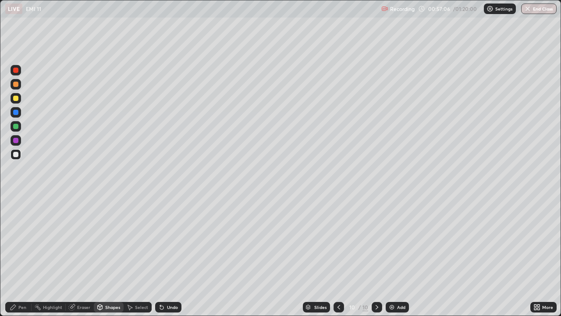
click at [22, 256] on div "Pen" at bounding box center [22, 307] width 8 height 4
click at [14, 98] on div at bounding box center [15, 98] width 5 height 5
click at [177, 256] on div "Undo" at bounding box center [168, 307] width 26 height 11
click at [173, 256] on div "Undo" at bounding box center [172, 307] width 11 height 4
click at [171, 256] on div "Undo" at bounding box center [172, 307] width 11 height 4
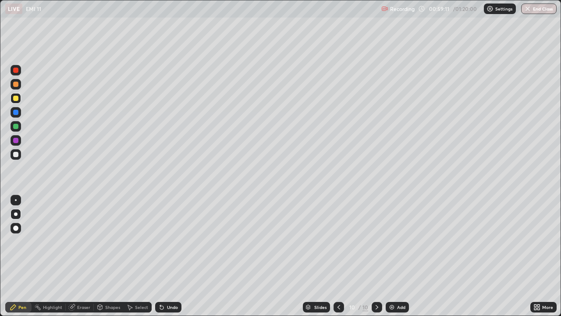
click at [172, 256] on div "Undo" at bounding box center [172, 307] width 11 height 4
click at [165, 256] on div "Undo" at bounding box center [168, 307] width 26 height 11
click at [167, 256] on div "Undo" at bounding box center [172, 307] width 11 height 4
click at [401, 256] on div "Add" at bounding box center [401, 307] width 8 height 4
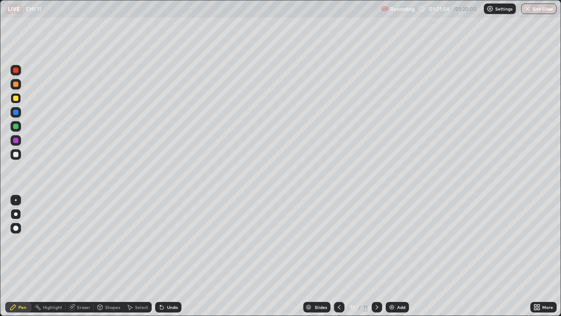
click at [18, 159] on div at bounding box center [16, 154] width 11 height 11
click at [104, 256] on div "Shapes" at bounding box center [109, 307] width 30 height 18
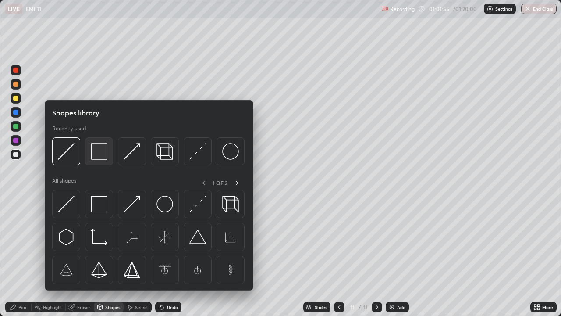
click at [104, 152] on img at bounding box center [99, 151] width 17 height 17
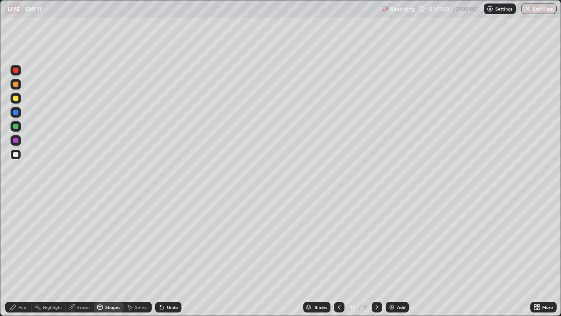
click at [22, 256] on div "Pen" at bounding box center [22, 307] width 8 height 4
click at [107, 256] on div "Shapes" at bounding box center [112, 307] width 15 height 4
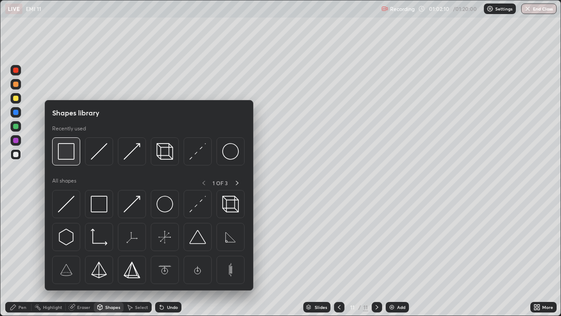
click at [70, 155] on img at bounding box center [66, 151] width 17 height 17
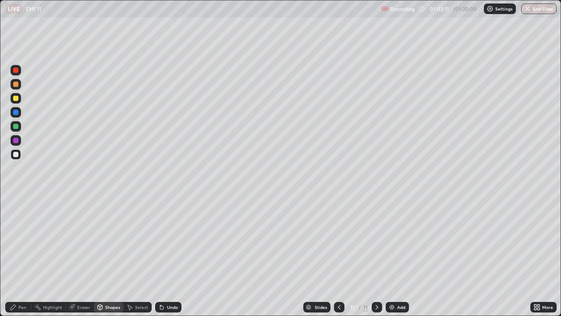
click at [15, 100] on div at bounding box center [15, 98] width 5 height 5
click at [107, 256] on div "Shapes" at bounding box center [112, 307] width 15 height 4
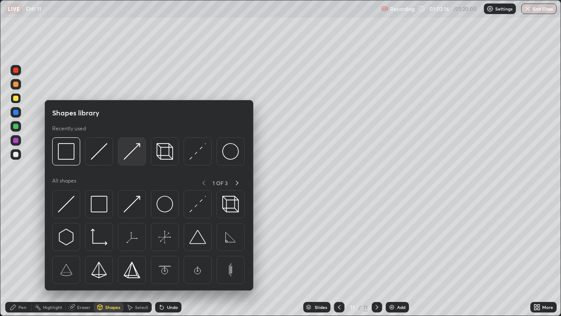
click at [137, 157] on img at bounding box center [132, 151] width 17 height 17
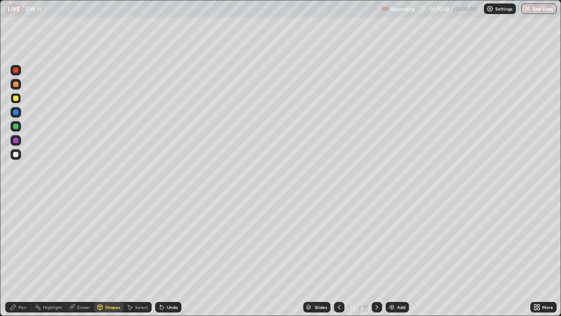
click at [20, 131] on div at bounding box center [16, 126] width 11 height 14
click at [27, 256] on div "Pen" at bounding box center [18, 307] width 26 height 11
click at [140, 256] on div "Select" at bounding box center [141, 307] width 13 height 4
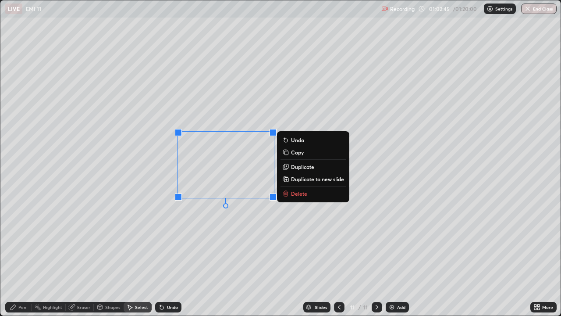
click at [27, 256] on div "Pen" at bounding box center [18, 307] width 26 height 11
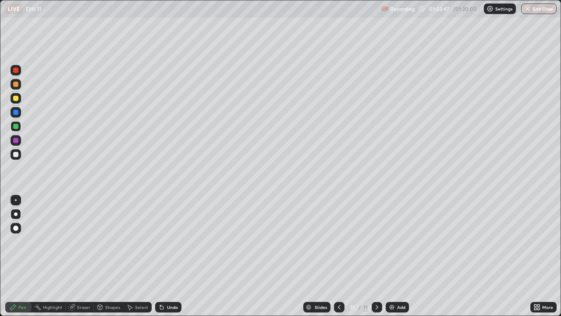
click at [112, 256] on div "Shapes" at bounding box center [112, 307] width 15 height 4
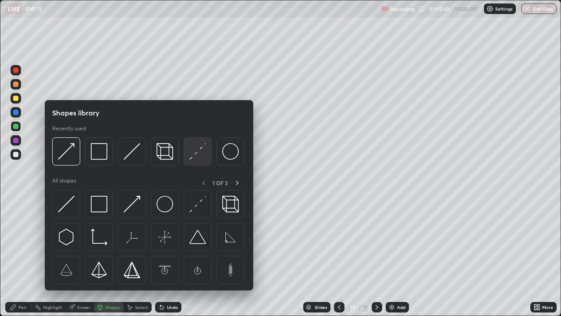
click at [204, 153] on img at bounding box center [197, 151] width 17 height 17
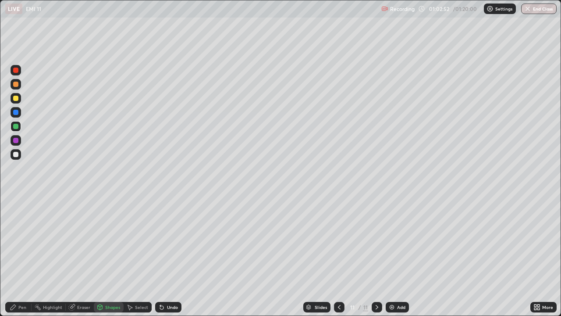
click at [14, 256] on icon at bounding box center [13, 307] width 7 height 7
click at [525, 13] on button "End Class" at bounding box center [539, 9] width 36 height 11
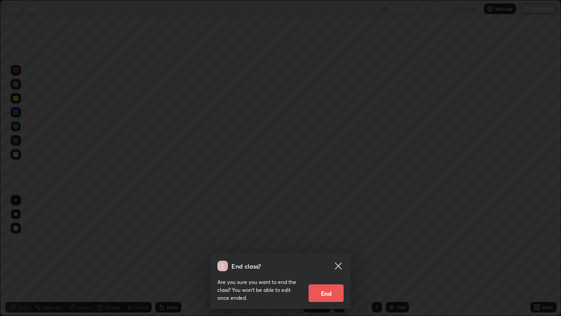
click at [326, 256] on button "End" at bounding box center [326, 293] width 35 height 18
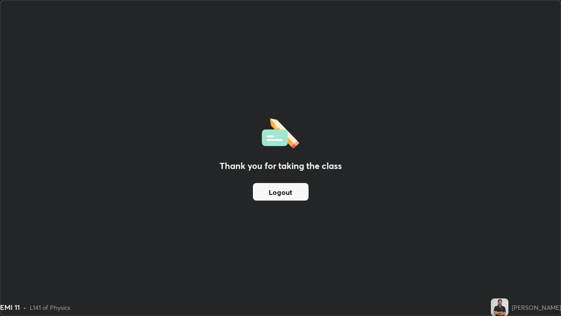
click at [288, 194] on button "Logout" at bounding box center [281, 192] width 56 height 18
